Goal: Book appointment/travel/reservation

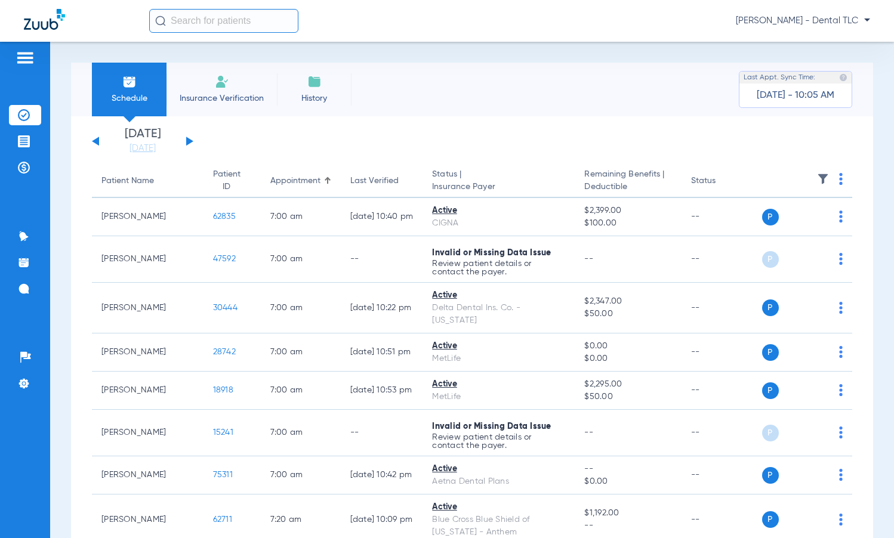
click at [154, 152] on link "[DATE]" at bounding box center [143, 149] width 72 height 12
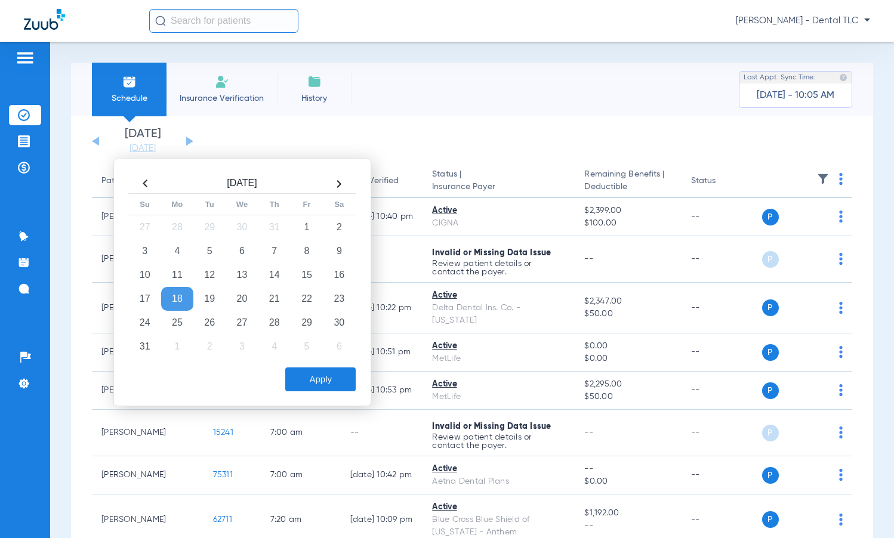
click at [343, 187] on th at bounding box center [339, 183] width 32 height 19
click at [180, 253] on td "8" at bounding box center [177, 251] width 32 height 24
click at [315, 378] on button "Apply" at bounding box center [320, 380] width 70 height 24
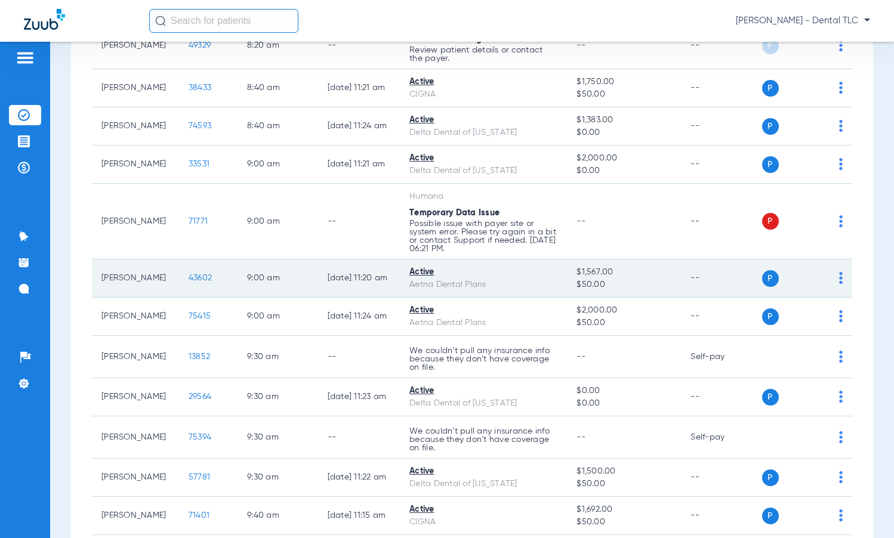
scroll to position [895, 0]
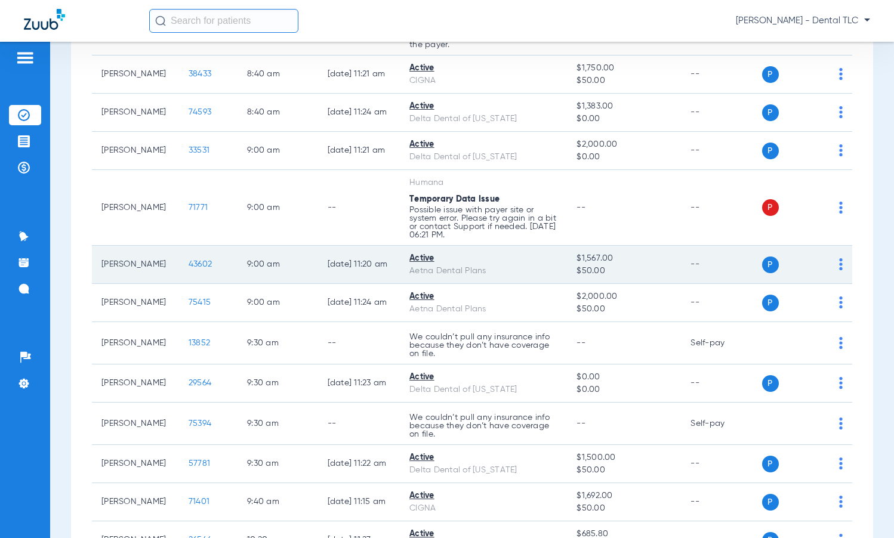
click at [189, 260] on span "43602" at bounding box center [200, 264] width 23 height 8
